Goal: Transaction & Acquisition: Purchase product/service

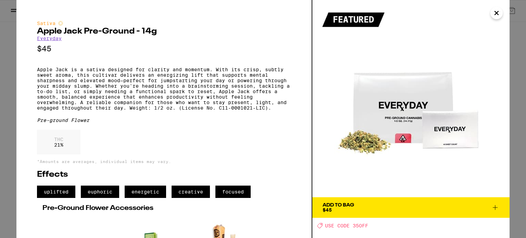
click at [495, 206] on icon at bounding box center [495, 207] width 5 height 5
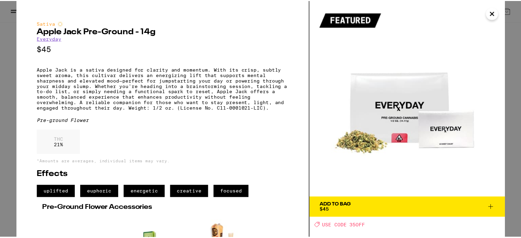
scroll to position [203, 0]
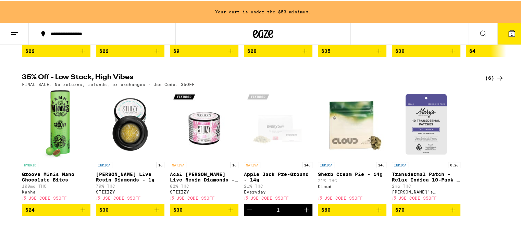
click at [302, 213] on icon "Increment" at bounding box center [306, 209] width 8 height 8
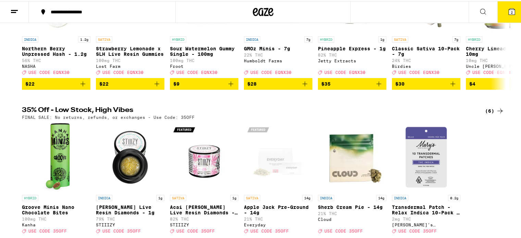
scroll to position [148, 0]
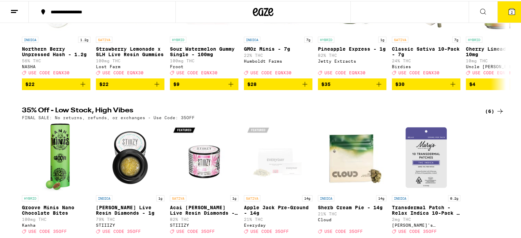
click at [497, 14] on button "2" at bounding box center [511, 10] width 29 height 21
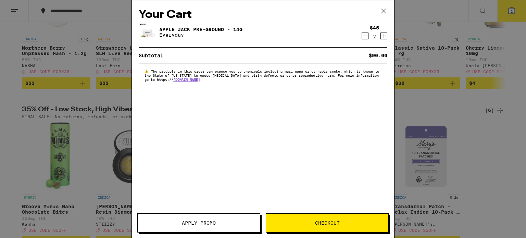
click at [208, 223] on span "Apply Promo" at bounding box center [199, 223] width 34 height 5
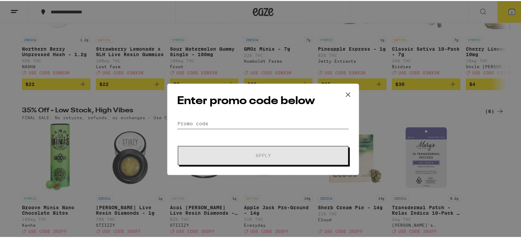
click at [214, 111] on input "Promo Code" at bounding box center [263, 113] width 172 height 10
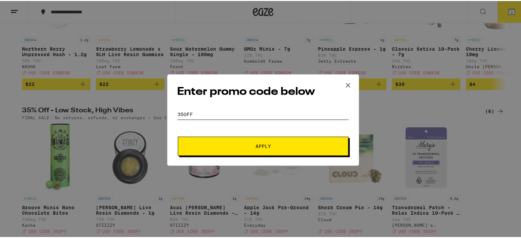
type input "35off"
click at [178, 136] on button "Apply" at bounding box center [263, 145] width 171 height 19
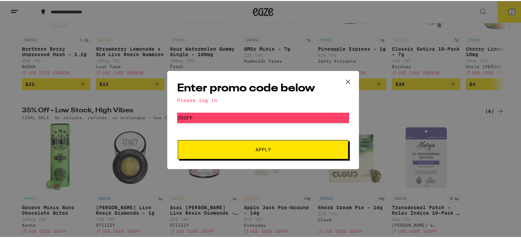
click at [236, 149] on span "Apply" at bounding box center [262, 148] width 123 height 5
click at [343, 83] on icon at bounding box center [348, 81] width 10 height 10
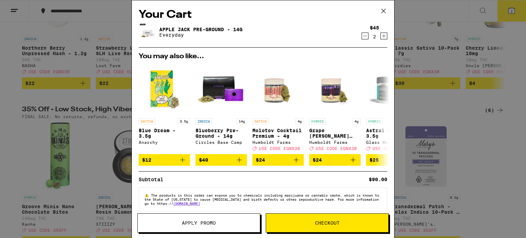
click at [385, 9] on icon at bounding box center [383, 11] width 10 height 10
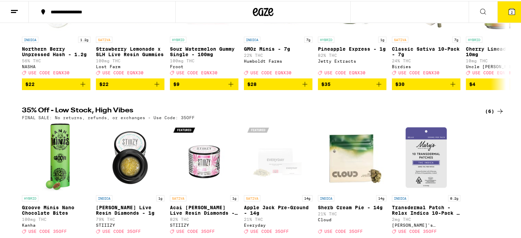
click at [13, 11] on line at bounding box center [13, 11] width 5 height 0
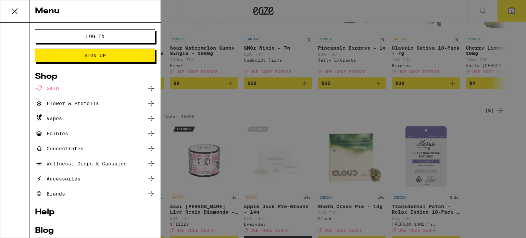
click at [89, 38] on span "Log In" at bounding box center [95, 36] width 18 height 5
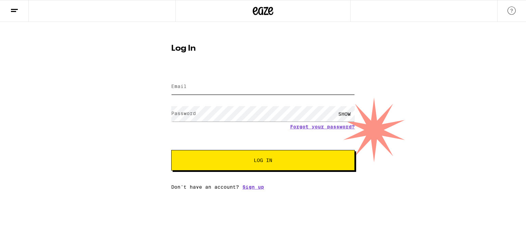
click at [200, 89] on input "Email" at bounding box center [263, 86] width 184 height 15
type input "[EMAIL_ADDRESS][DOMAIN_NAME]"
click at [171, 150] on button "Log In" at bounding box center [263, 160] width 184 height 21
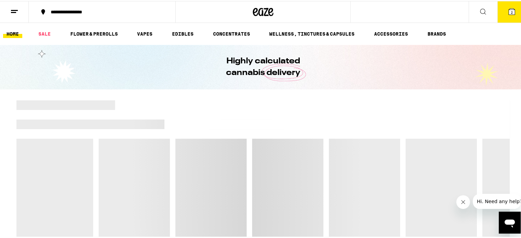
click at [506, 15] on button "2" at bounding box center [511, 10] width 29 height 21
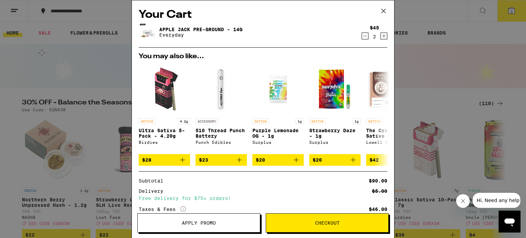
click at [201, 221] on span "Apply Promo" at bounding box center [199, 223] width 34 height 5
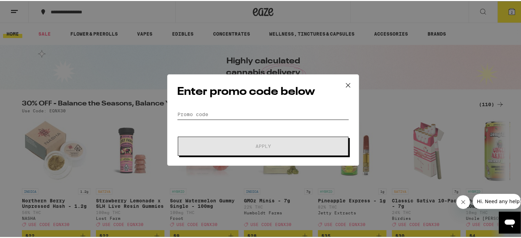
click at [214, 115] on input "Promo Code" at bounding box center [263, 113] width 172 height 10
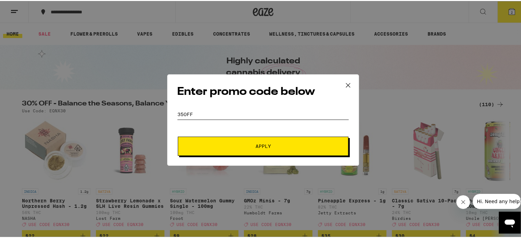
type input "35off"
click at [178, 136] on button "Apply" at bounding box center [263, 145] width 171 height 19
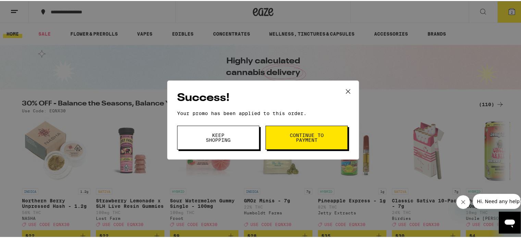
click at [296, 136] on span "Continue to payment" at bounding box center [306, 137] width 35 height 10
